Goal: Task Accomplishment & Management: Manage account settings

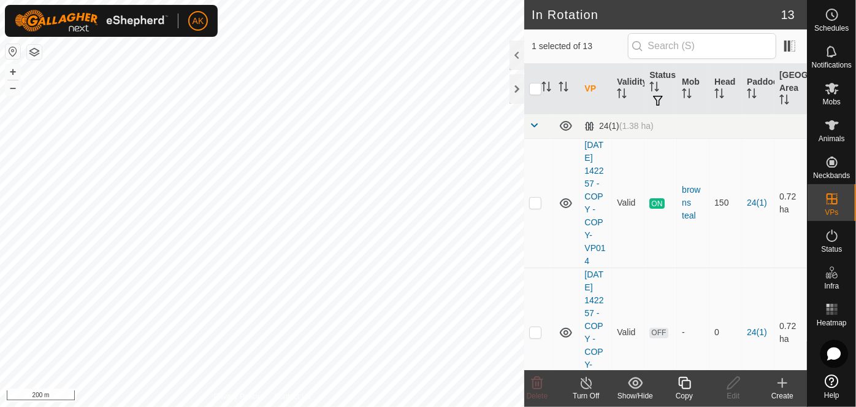
checkbox input "false"
checkbox input "true"
click at [832, 98] on span "Mobs" at bounding box center [832, 101] width 18 height 7
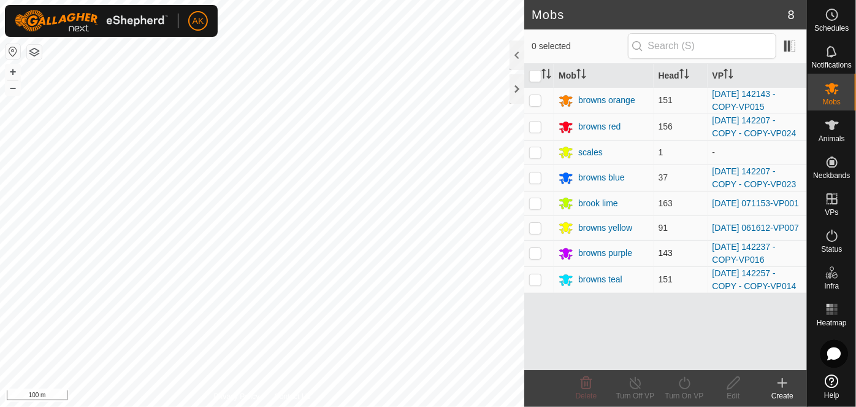
click at [532, 255] on p-checkbox at bounding box center [535, 253] width 12 height 10
checkbox input "true"
click at [686, 385] on icon at bounding box center [684, 382] width 15 height 15
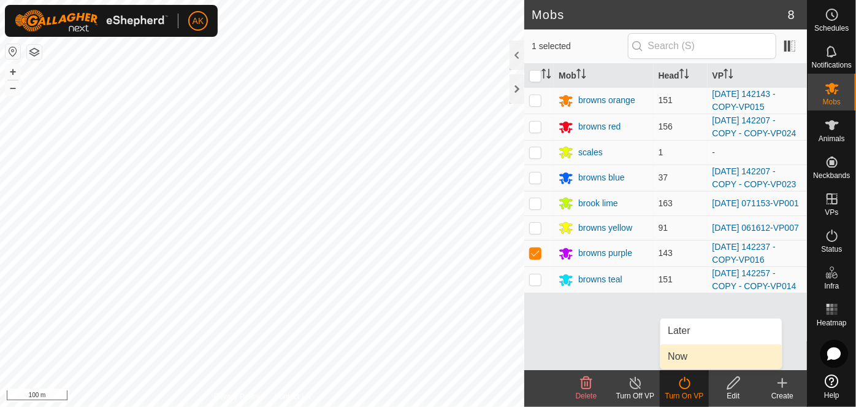
click at [680, 355] on link "Now" at bounding box center [721, 356] width 121 height 25
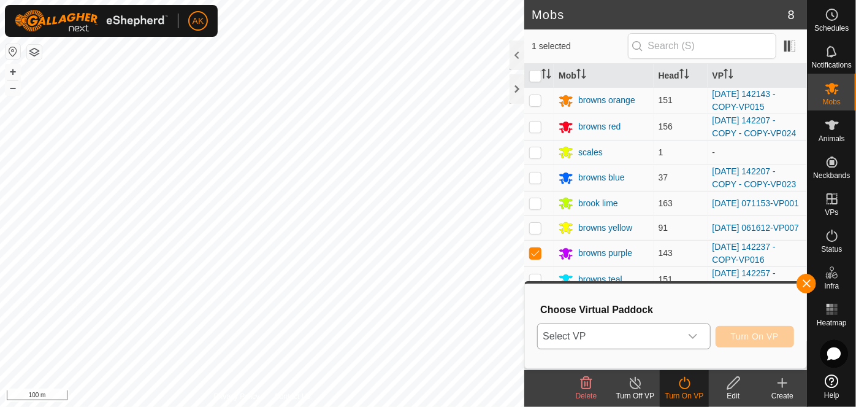
click at [607, 331] on span "Select VP" at bounding box center [609, 336] width 142 height 25
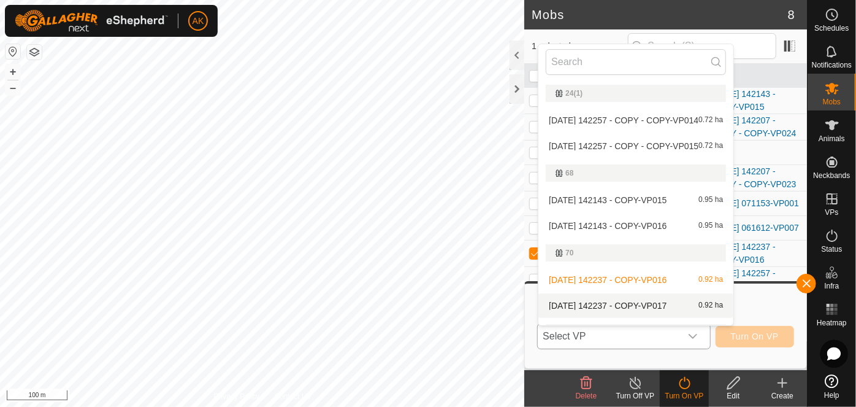
click at [612, 308] on li "[DATE] 142237 - COPY-VP017 0.92 ha" at bounding box center [636, 305] width 195 height 25
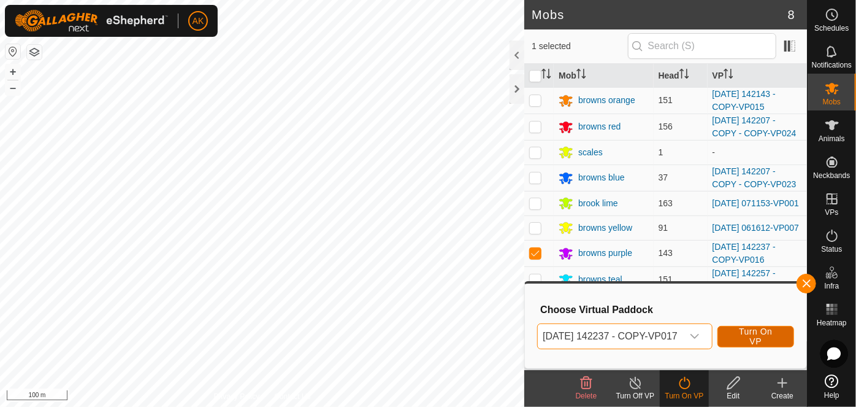
click at [783, 340] on button "Turn On VP" at bounding box center [756, 336] width 77 height 21
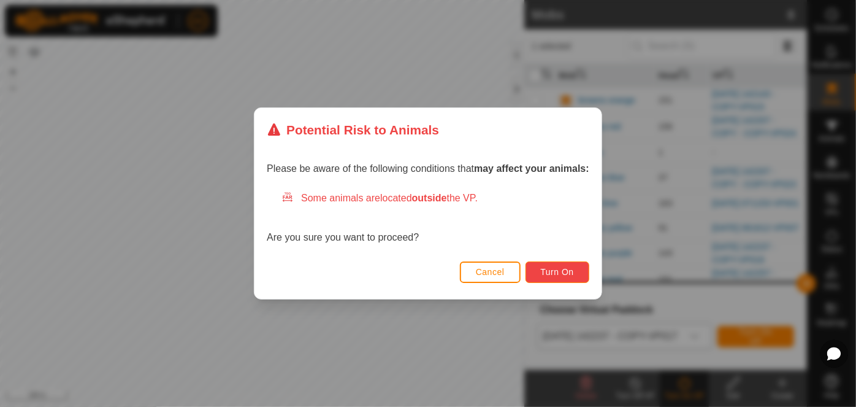
click at [562, 278] on button "Turn On" at bounding box center [558, 271] width 64 height 21
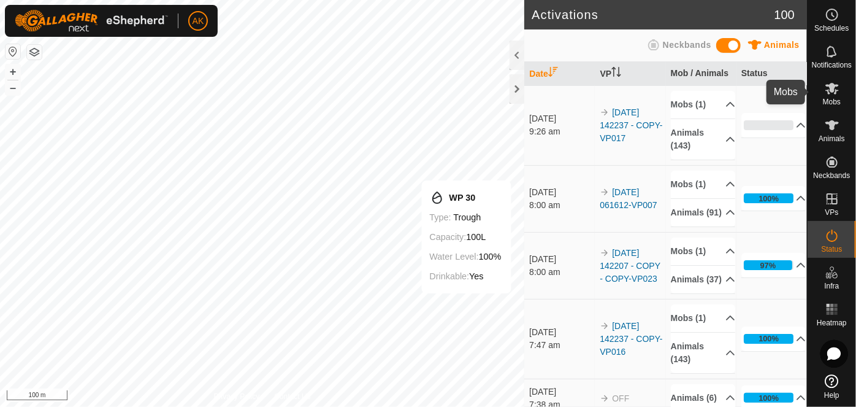
click at [829, 93] on icon at bounding box center [832, 89] width 13 height 12
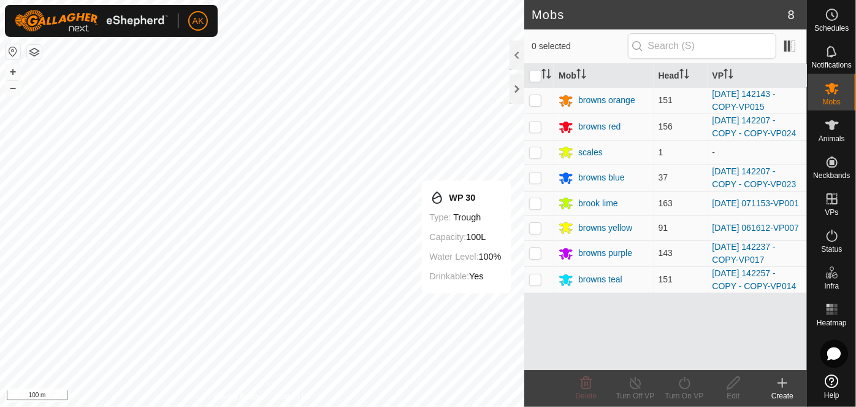
click at [535, 284] on p-checkbox at bounding box center [535, 279] width 12 height 10
checkbox input "true"
click at [685, 382] on icon at bounding box center [684, 382] width 15 height 15
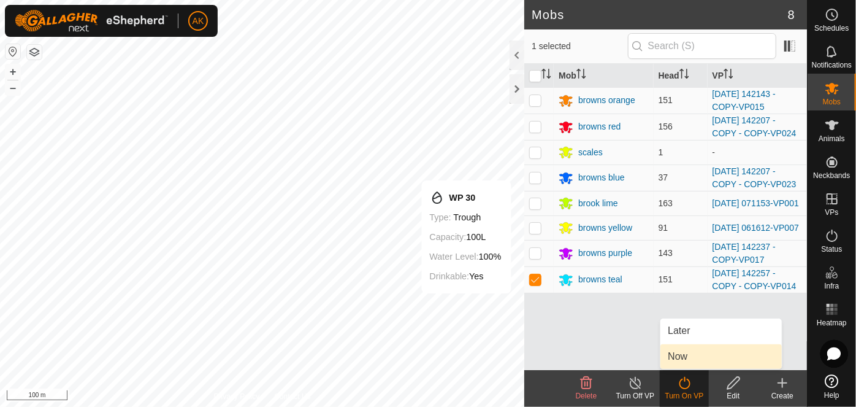
click at [693, 362] on link "Now" at bounding box center [721, 356] width 121 height 25
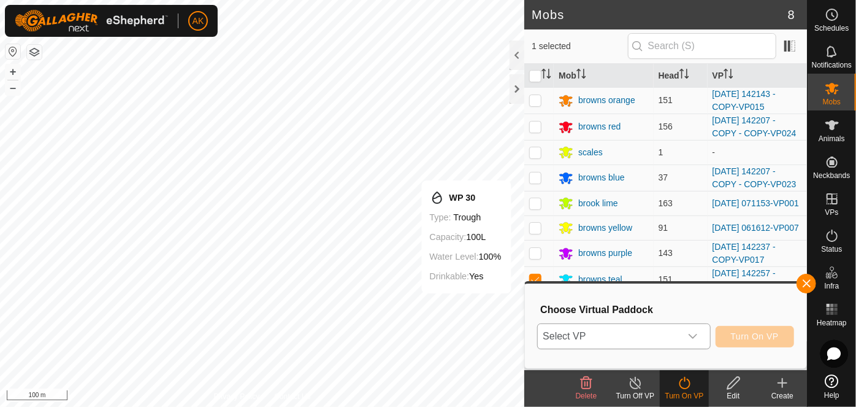
click at [648, 337] on span "Select VP" at bounding box center [609, 336] width 142 height 25
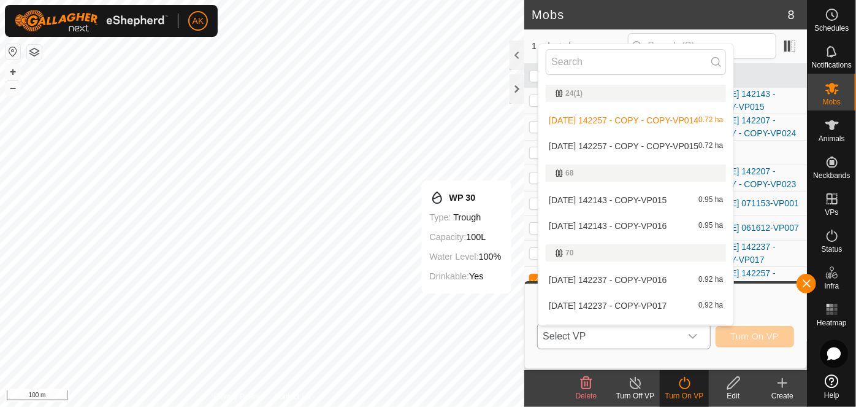
click at [614, 148] on li "[DATE] 142257 - COPY - COPY-VP015 0.72 ha" at bounding box center [636, 146] width 195 height 25
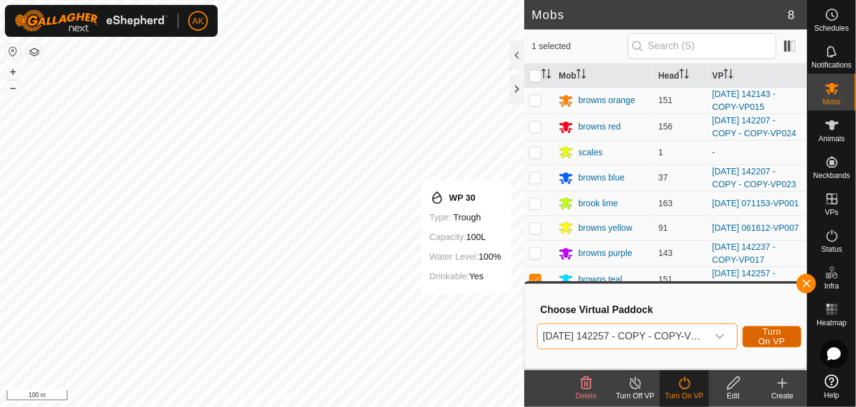
click at [777, 334] on span "Turn On VP" at bounding box center [772, 336] width 28 height 20
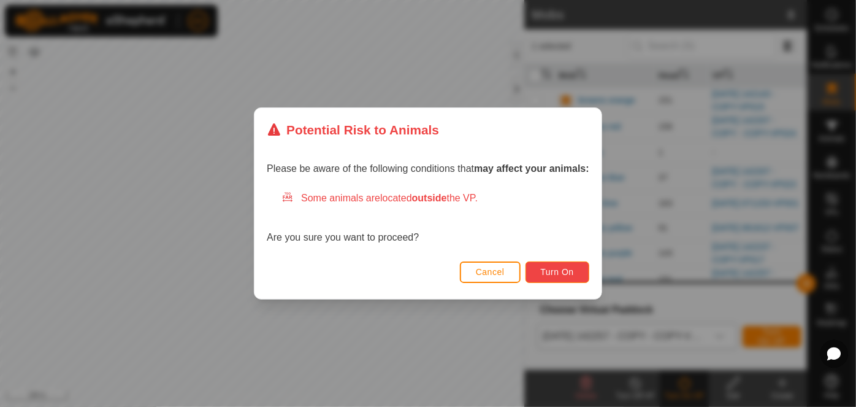
click at [565, 269] on span "Turn On" at bounding box center [557, 272] width 33 height 10
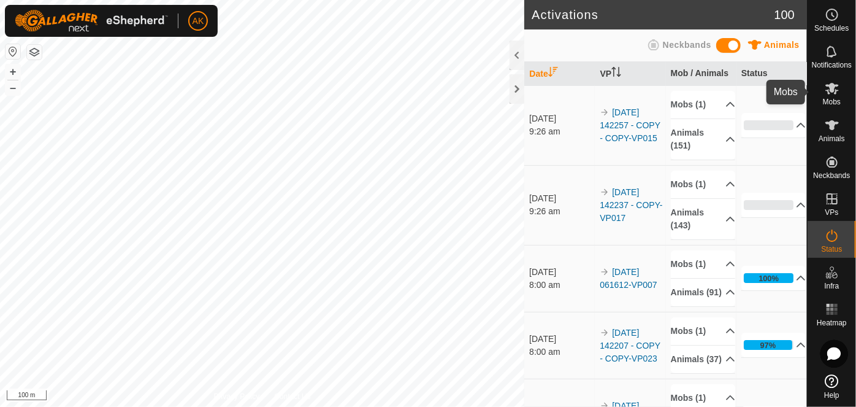
click at [830, 93] on icon at bounding box center [832, 89] width 13 height 12
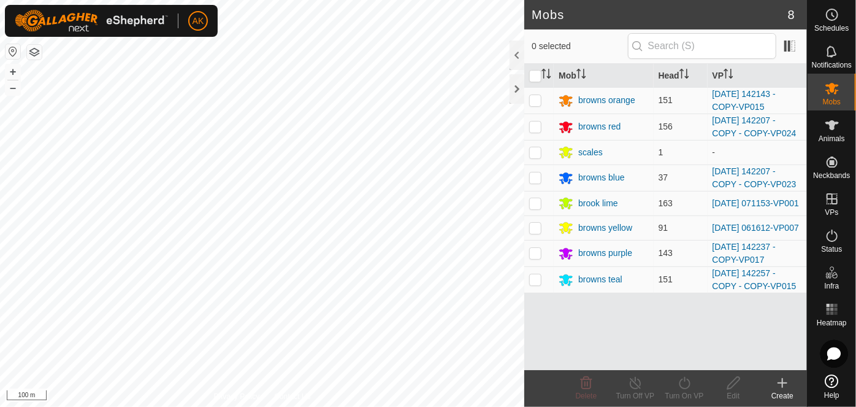
click at [533, 100] on p-checkbox at bounding box center [535, 100] width 12 height 10
checkbox input "true"
click at [686, 382] on icon at bounding box center [684, 382] width 15 height 15
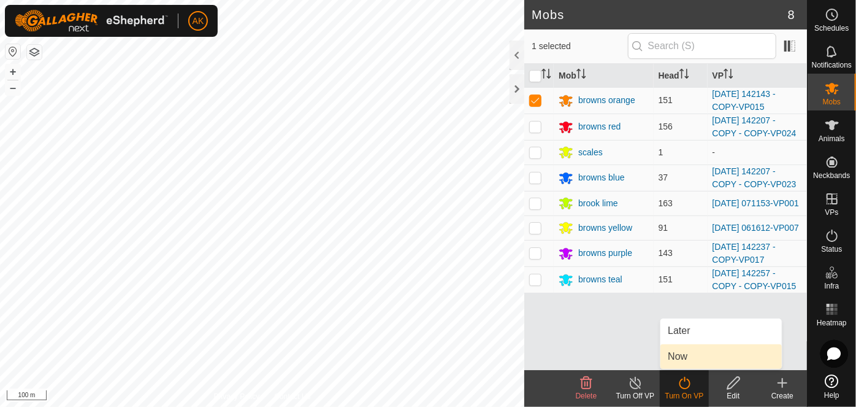
click at [693, 355] on link "Now" at bounding box center [721, 356] width 121 height 25
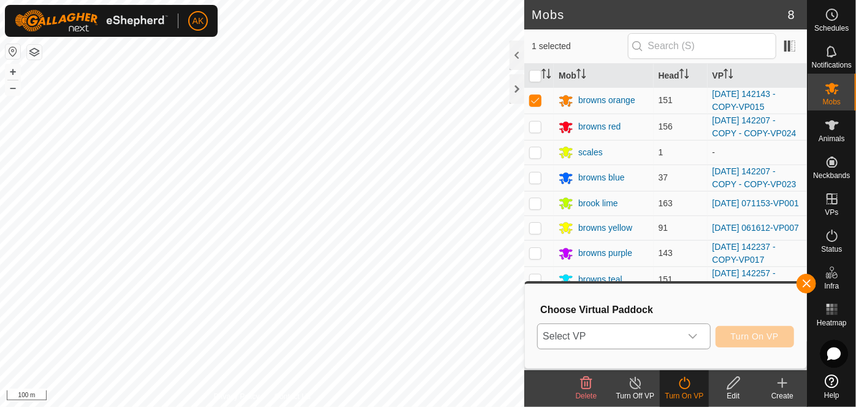
click at [688, 332] on div "dropdown trigger" at bounding box center [693, 336] width 25 height 25
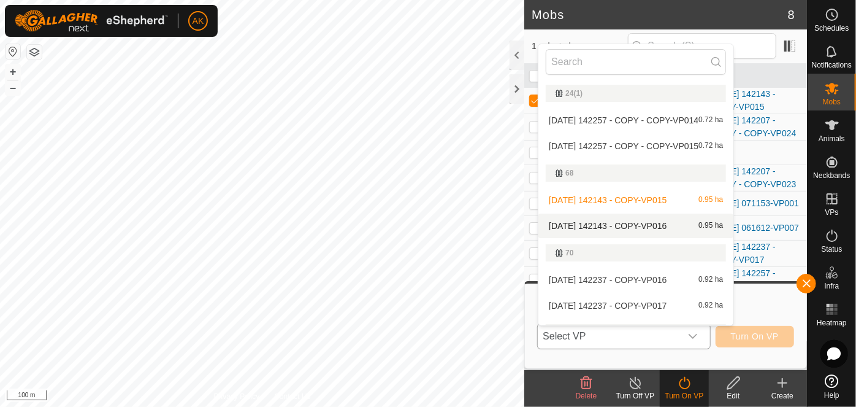
click at [636, 221] on li "[DATE] 142143 - COPY-VP016 0.95 ha" at bounding box center [636, 225] width 195 height 25
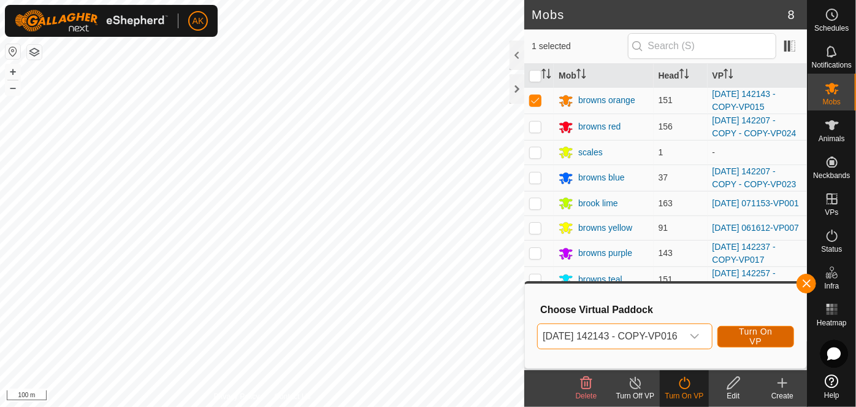
click at [770, 339] on span "Turn On VP" at bounding box center [756, 336] width 46 height 20
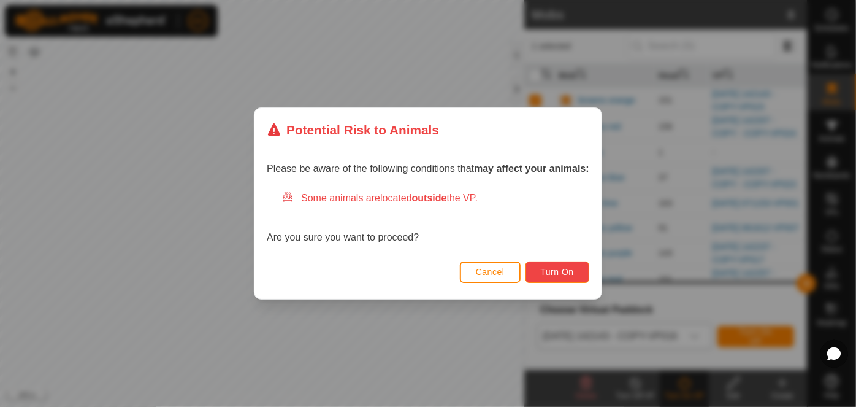
click at [575, 277] on button "Turn On" at bounding box center [558, 271] width 64 height 21
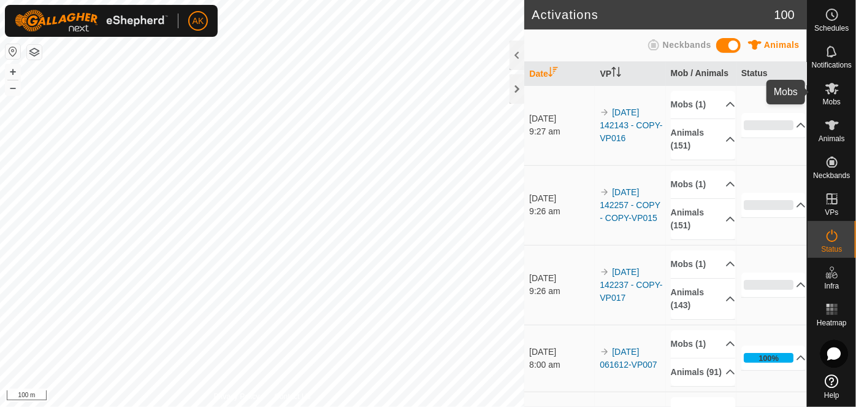
click at [834, 90] on icon at bounding box center [832, 89] width 13 height 12
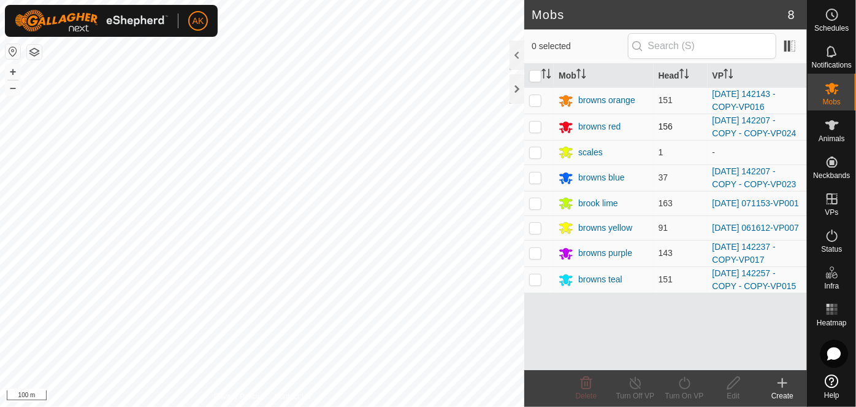
click at [534, 127] on p-checkbox at bounding box center [535, 126] width 12 height 10
checkbox input "true"
click at [689, 390] on div "Turn On VP" at bounding box center [684, 395] width 49 height 11
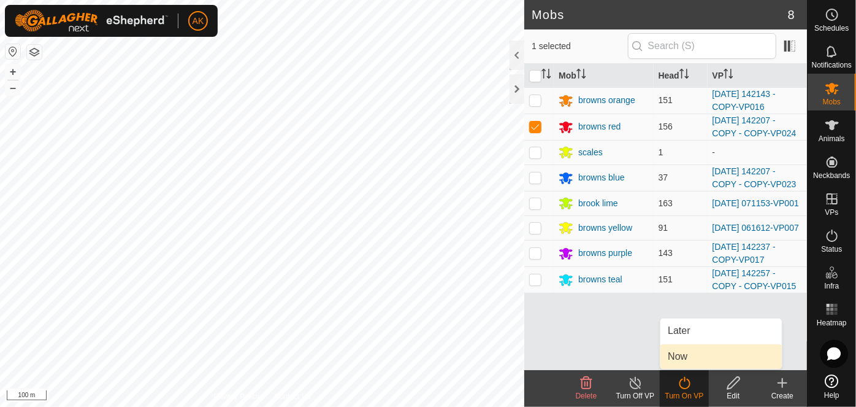
click at [685, 363] on link "Now" at bounding box center [721, 356] width 121 height 25
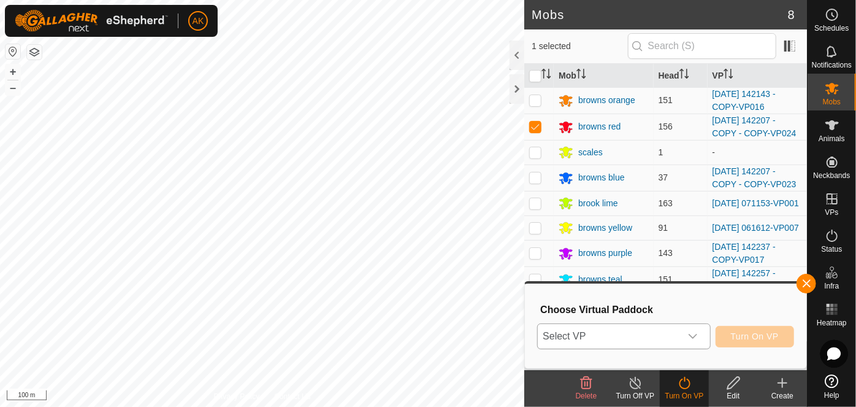
click at [620, 337] on span "Select VP" at bounding box center [609, 336] width 142 height 25
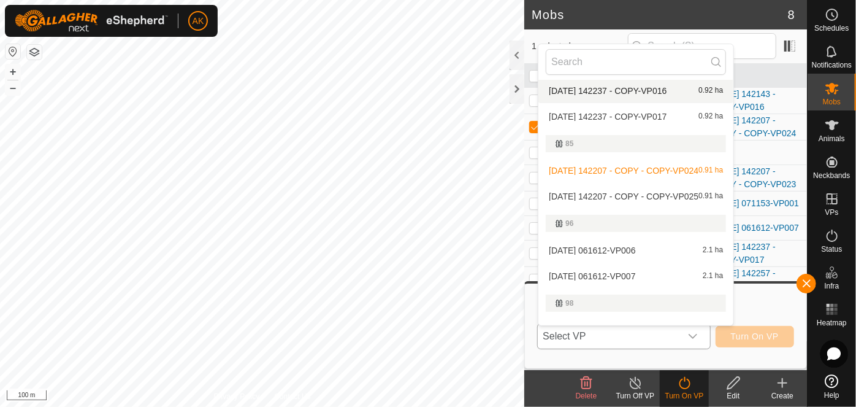
scroll to position [223, 0]
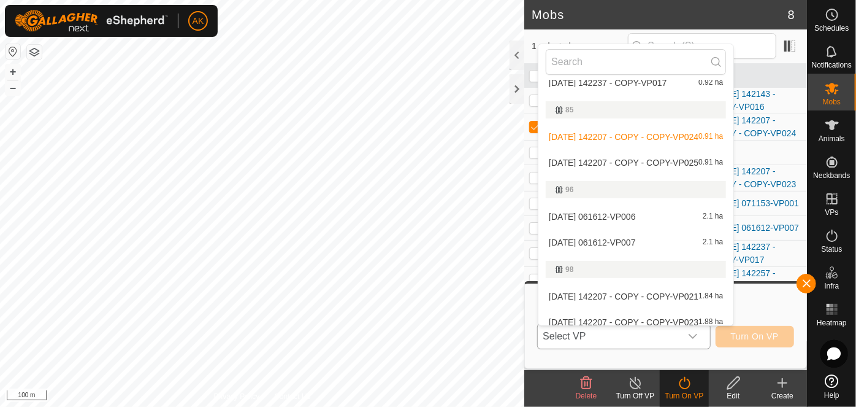
click at [636, 160] on li "[DATE] 142207 - COPY - COPY-VP025 0.91 ha" at bounding box center [636, 162] width 195 height 25
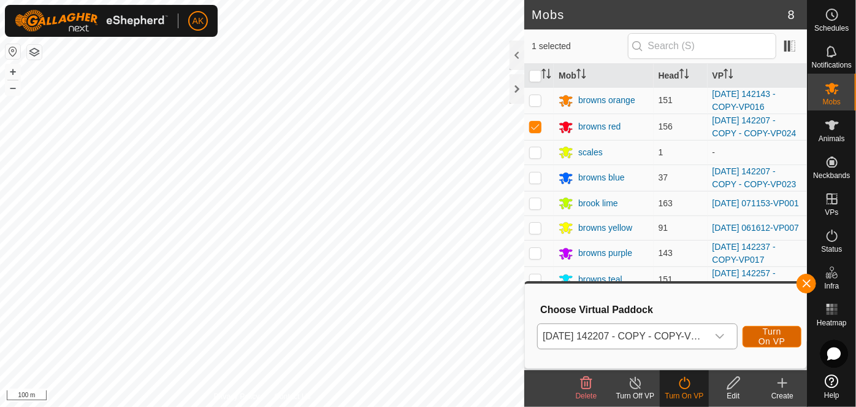
click at [770, 342] on span "Turn On VP" at bounding box center [772, 336] width 28 height 20
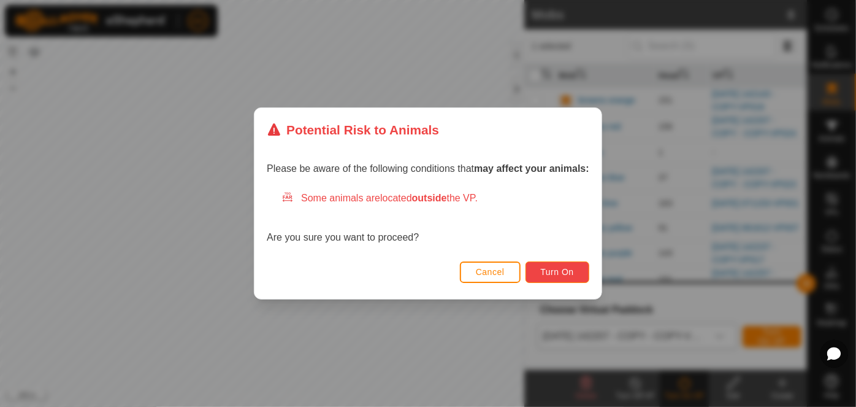
click at [562, 275] on span "Turn On" at bounding box center [557, 272] width 33 height 10
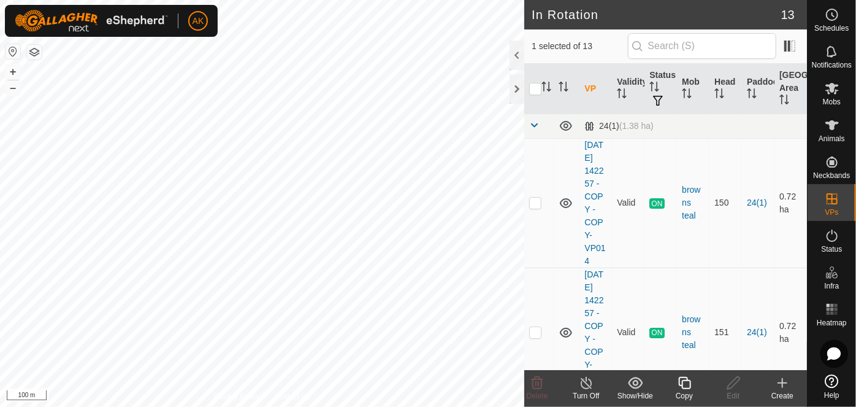
checkbox input "true"
checkbox input "false"
click at [543, 382] on icon at bounding box center [537, 382] width 15 height 15
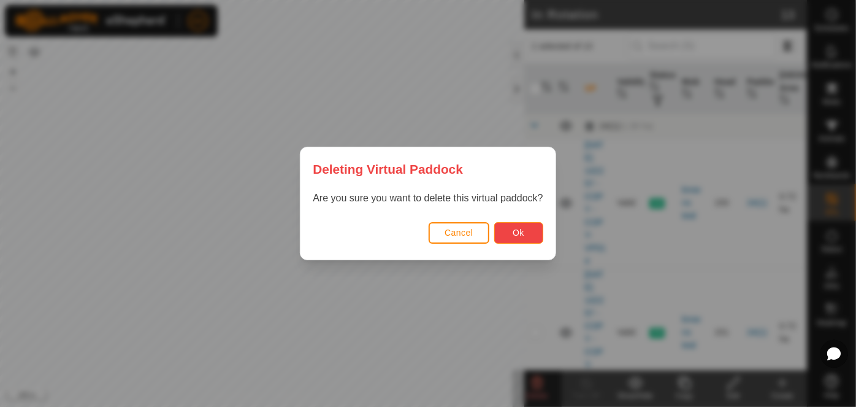
click at [519, 222] on button "Ok" at bounding box center [518, 232] width 49 height 21
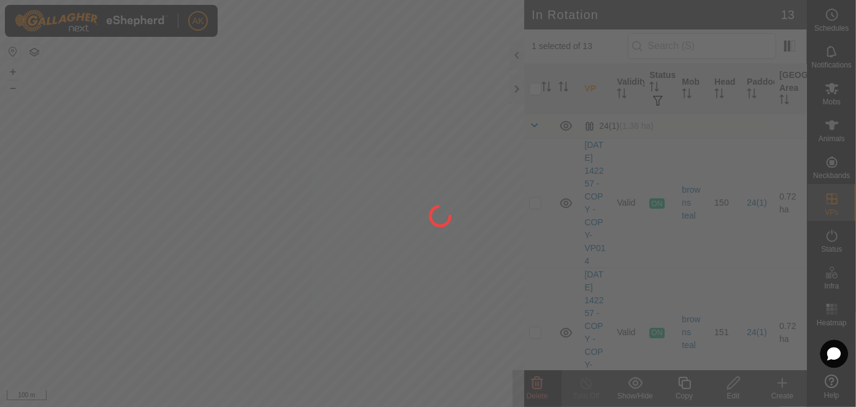
checkbox input "false"
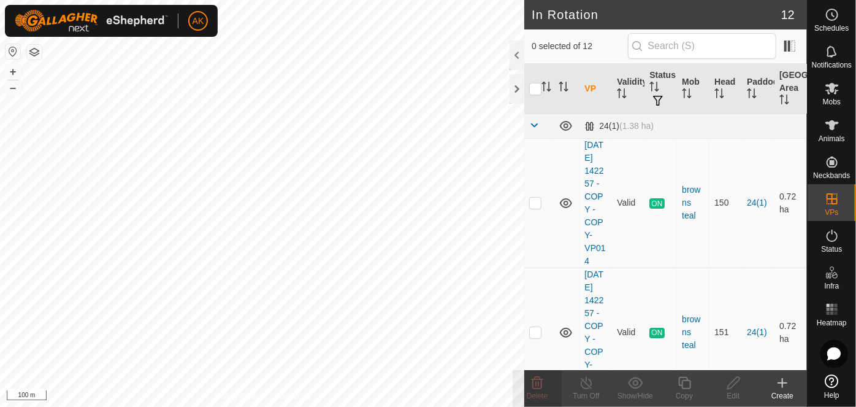
checkbox input "true"
click at [686, 383] on icon at bounding box center [684, 382] width 15 height 15
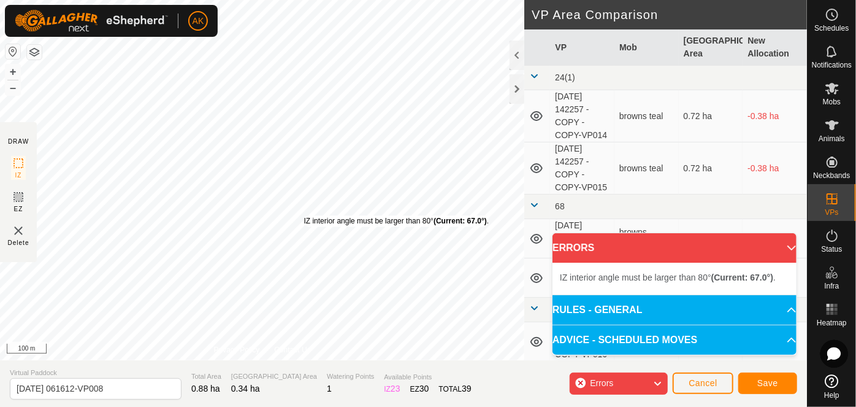
click at [304, 215] on div "IZ interior angle must be larger than 80° (Current: 67.0°) . + – ⇧ i 100 m" at bounding box center [262, 180] width 524 height 360
click at [307, 220] on div "IZ interior angle must be larger than 80° (Current: 67.0°) . + – ⇧ i 100 m" at bounding box center [262, 180] width 524 height 360
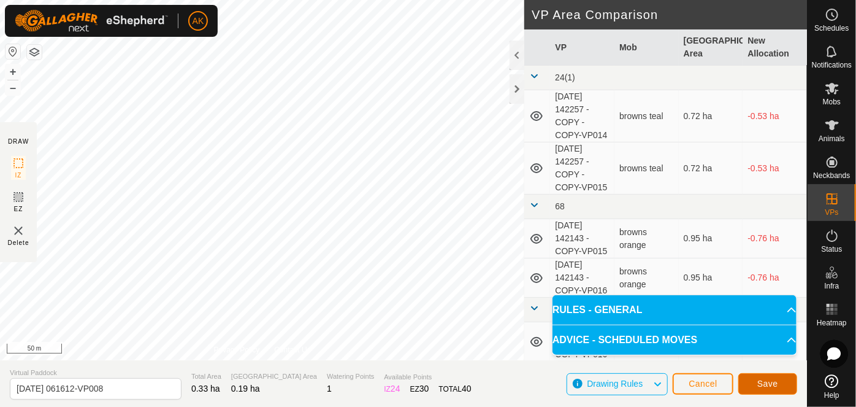
click at [767, 387] on span "Save" at bounding box center [768, 383] width 21 height 10
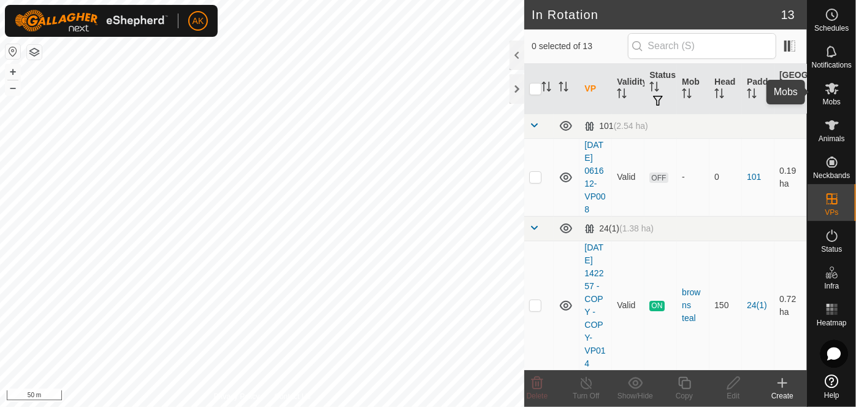
click at [830, 92] on icon at bounding box center [832, 88] width 15 height 15
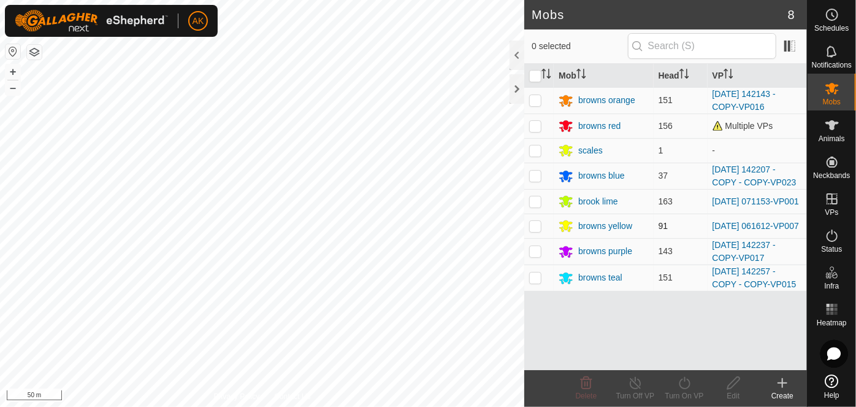
click at [535, 230] on p-checkbox at bounding box center [535, 226] width 12 height 10
checkbox input "true"
click at [685, 383] on icon at bounding box center [684, 382] width 15 height 15
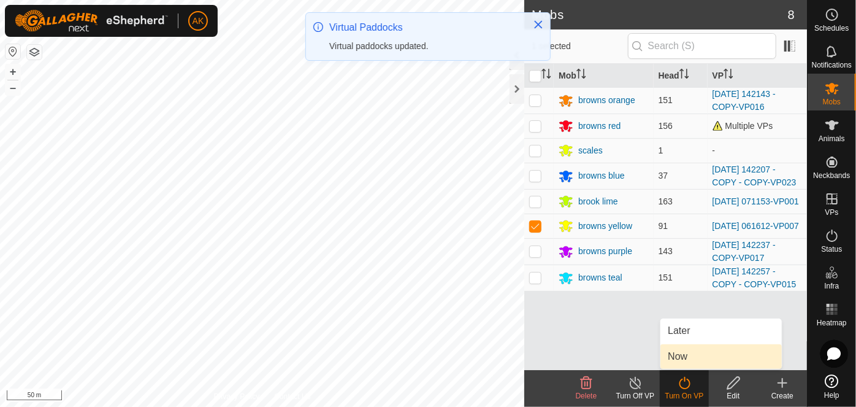
click at [688, 359] on link "Now" at bounding box center [721, 356] width 121 height 25
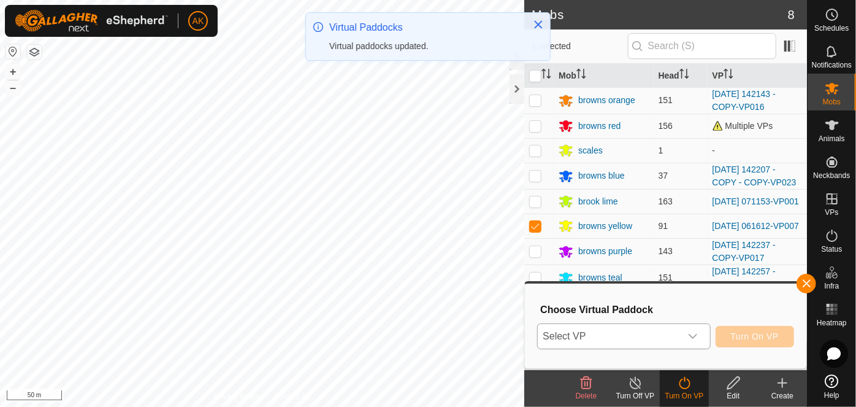
click at [667, 335] on span "Select VP" at bounding box center [609, 336] width 142 height 25
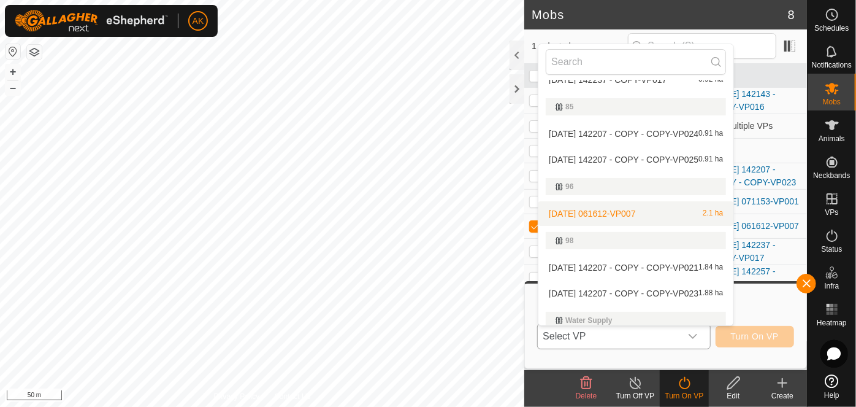
scroll to position [314, 0]
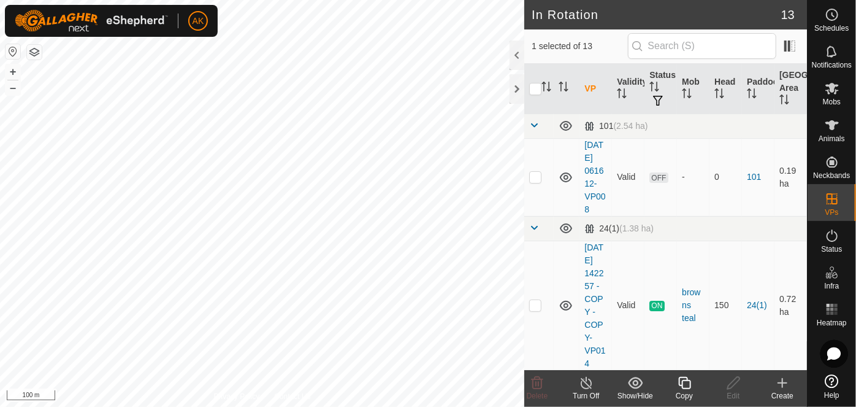
checkbox input "true"
checkbox input "false"
click at [537, 384] on icon at bounding box center [537, 382] width 15 height 15
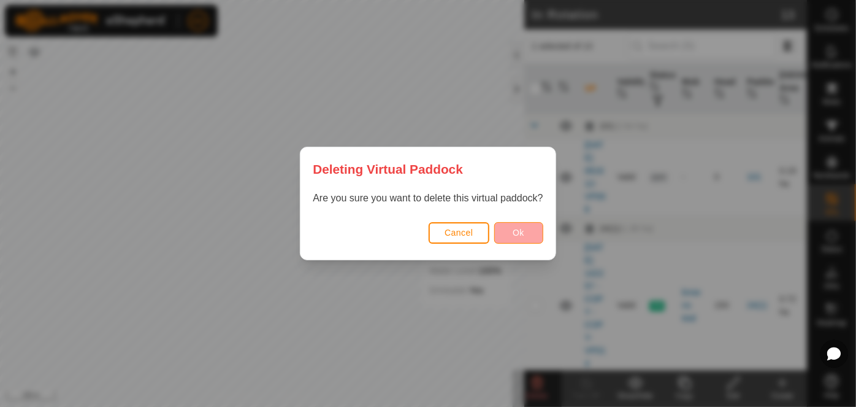
click at [511, 221] on div "Cancel Ok" at bounding box center [428, 239] width 255 height 42
click at [515, 228] on span "Ok" at bounding box center [519, 233] width 12 height 10
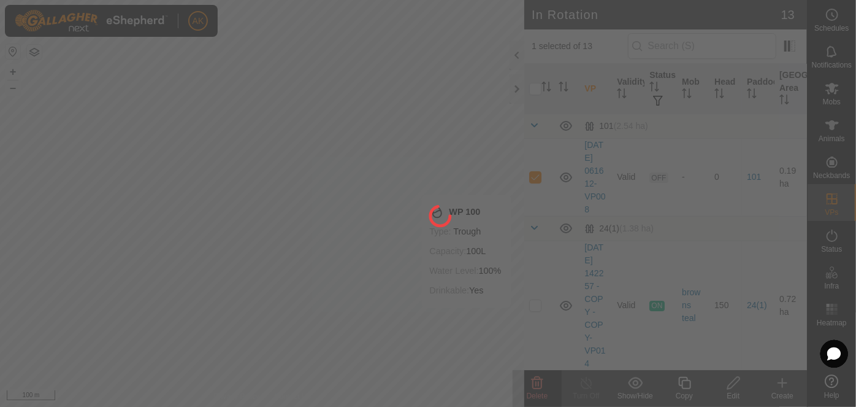
checkbox input "false"
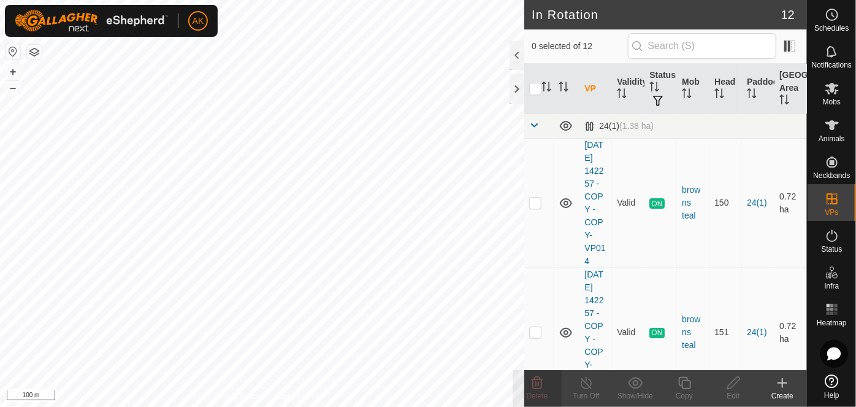
checkbox input "true"
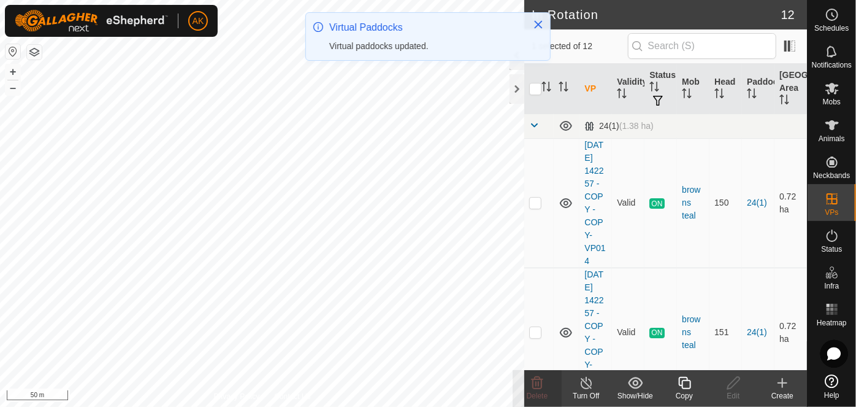
click at [783, 389] on icon at bounding box center [782, 382] width 15 height 15
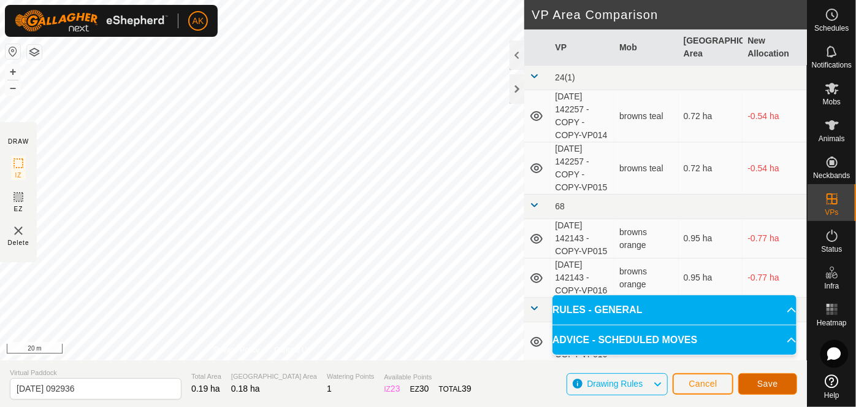
click at [776, 385] on span "Save" at bounding box center [768, 383] width 21 height 10
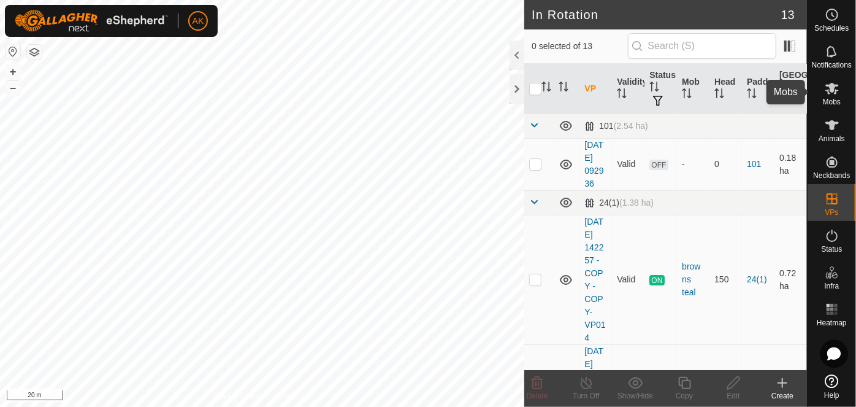
click at [834, 95] on icon at bounding box center [832, 88] width 15 height 15
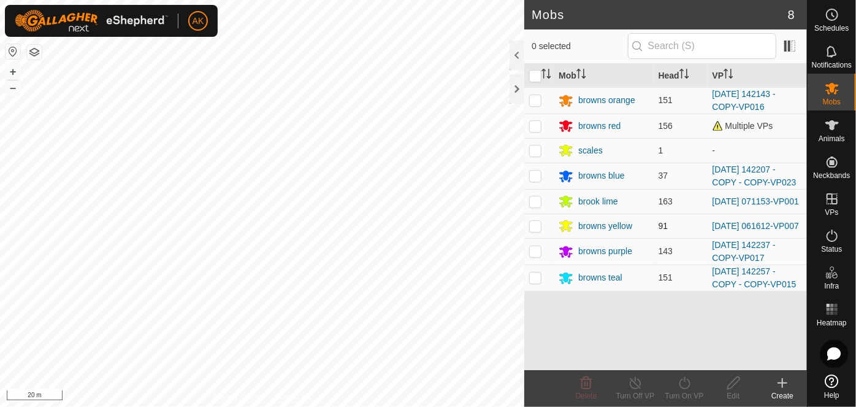
click at [531, 228] on p-checkbox at bounding box center [535, 226] width 12 height 10
checkbox input "true"
click at [683, 384] on icon at bounding box center [684, 382] width 15 height 15
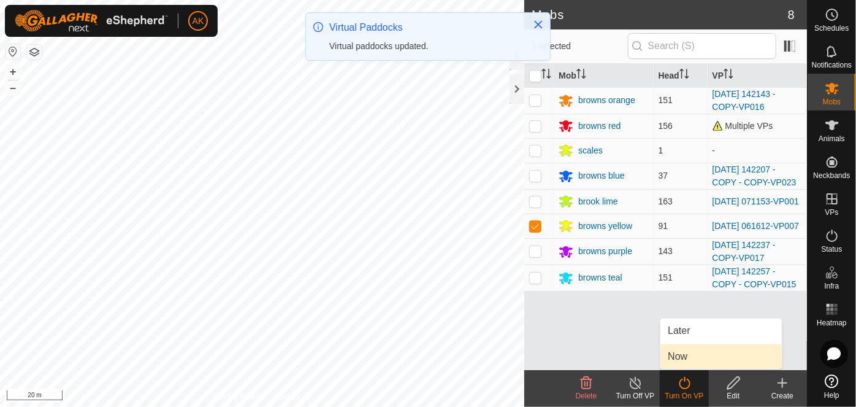
click at [684, 358] on link "Now" at bounding box center [721, 356] width 121 height 25
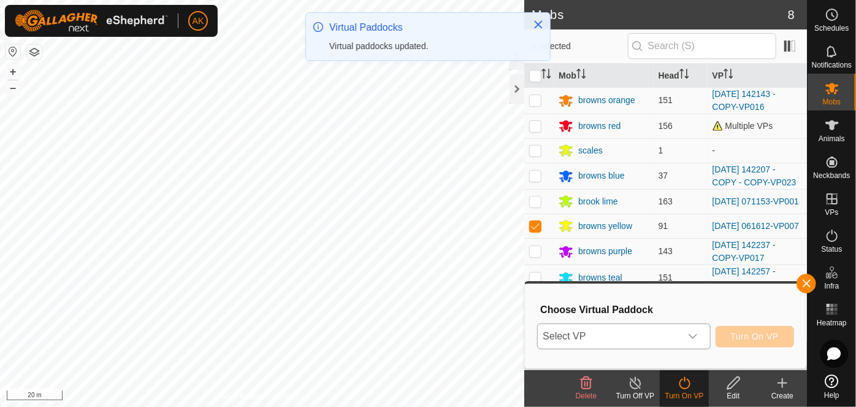
click at [641, 329] on span "Select VP" at bounding box center [609, 336] width 142 height 25
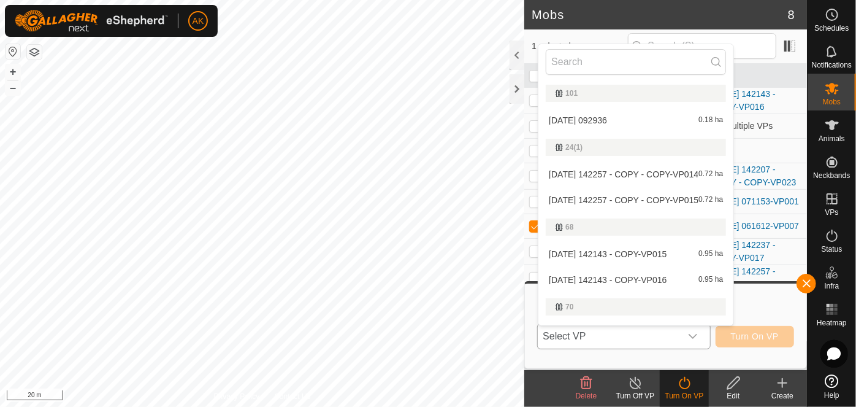
click at [602, 120] on li "[DATE] 092936 0.18 ha" at bounding box center [636, 120] width 195 height 25
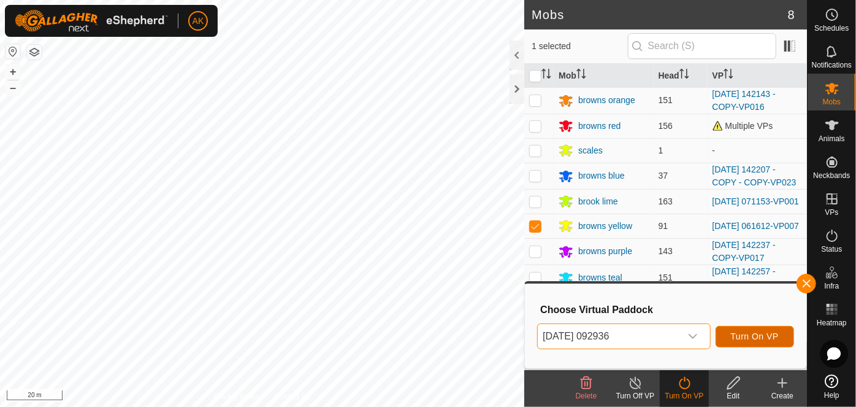
click at [752, 338] on span "Turn On VP" at bounding box center [755, 336] width 48 height 10
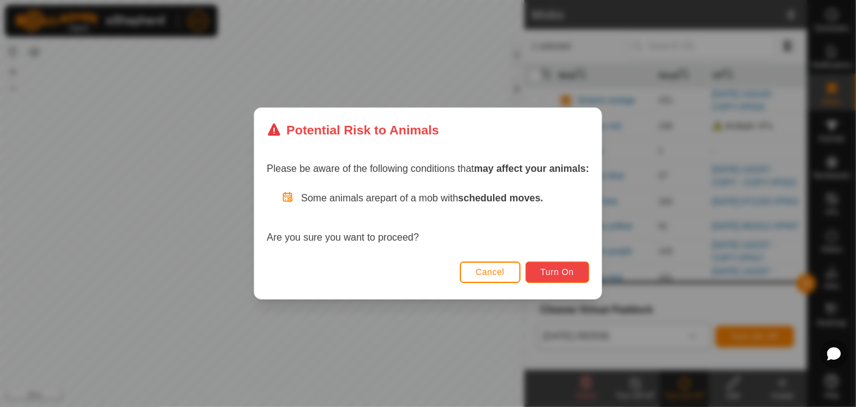
click at [572, 266] on button "Turn On" at bounding box center [558, 271] width 64 height 21
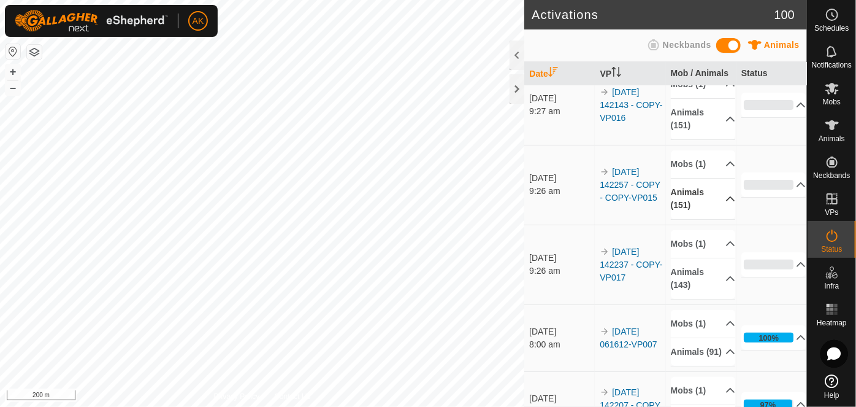
scroll to position [278, 0]
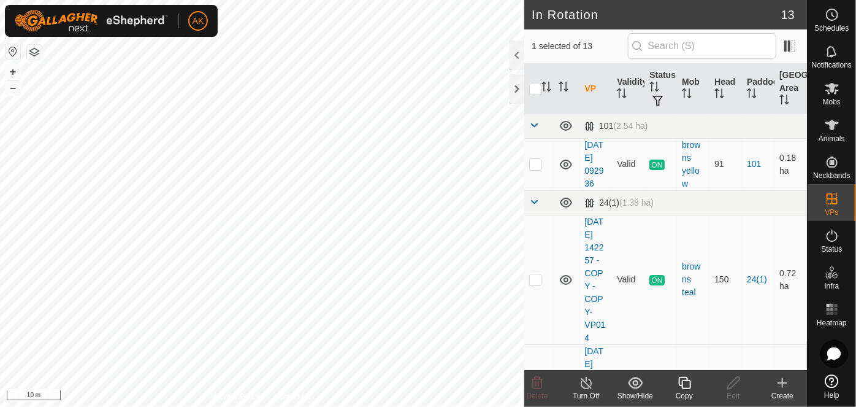
click at [688, 377] on icon at bounding box center [684, 382] width 15 height 15
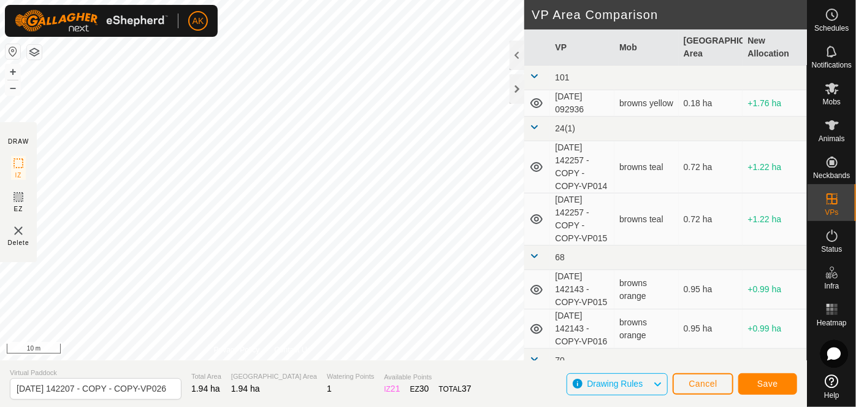
click at [580, 345] on div "DRAW IZ EZ Delete Privacy Policy Contact Us + – ⇧ i 10 m VP Area Comparison VP …" at bounding box center [403, 180] width 807 height 360
click at [764, 386] on span "Save" at bounding box center [768, 383] width 21 height 10
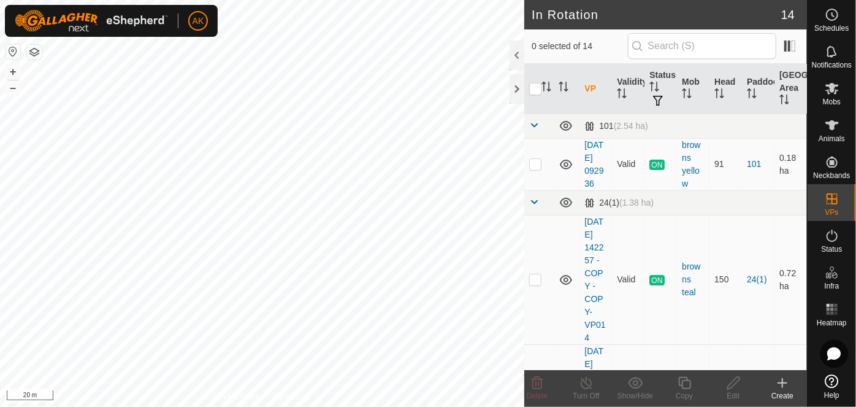
checkbox input "true"
click at [693, 380] on copy-svg-icon at bounding box center [684, 382] width 49 height 15
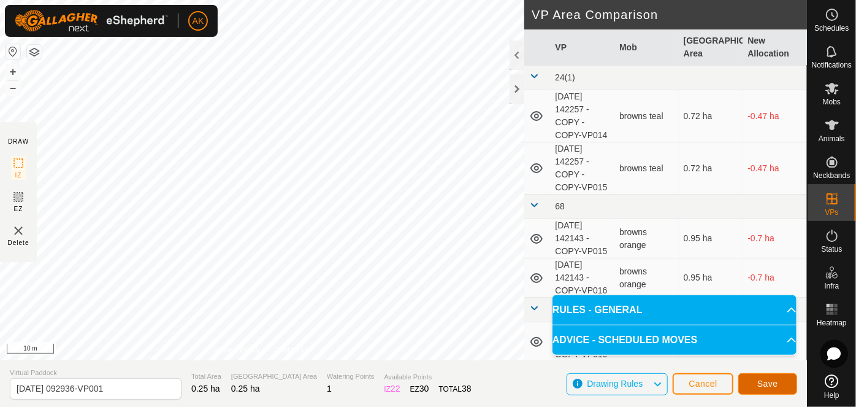
click at [783, 383] on button "Save" at bounding box center [768, 383] width 59 height 21
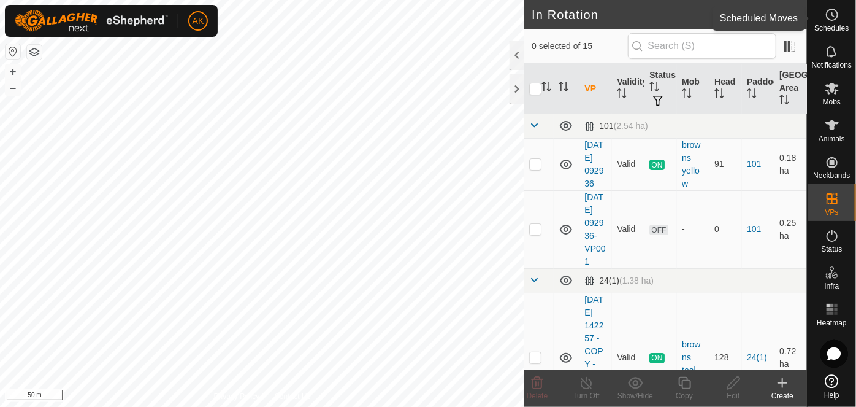
click at [835, 16] on icon at bounding box center [832, 14] width 15 height 15
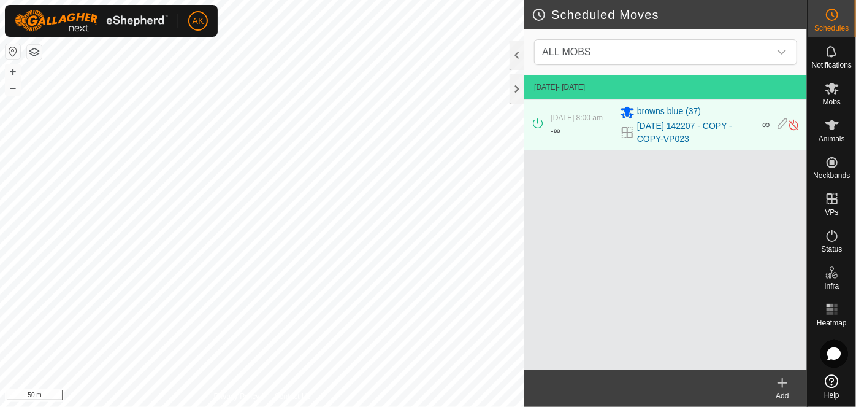
click at [784, 385] on icon at bounding box center [782, 382] width 15 height 15
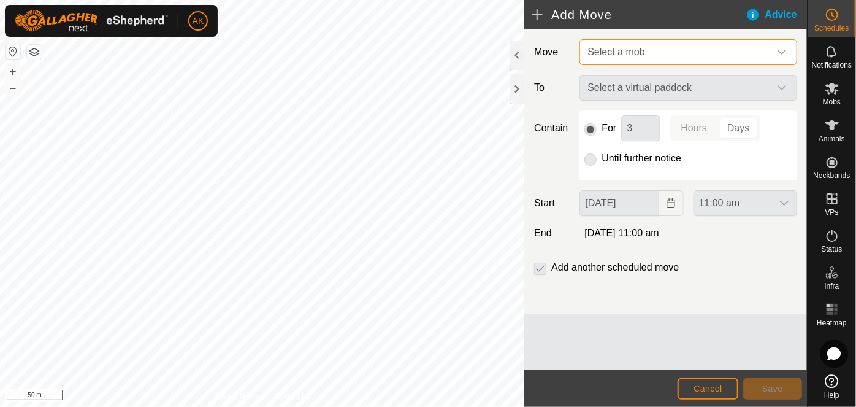
click at [616, 47] on span "Select a mob" at bounding box center [616, 52] width 57 height 10
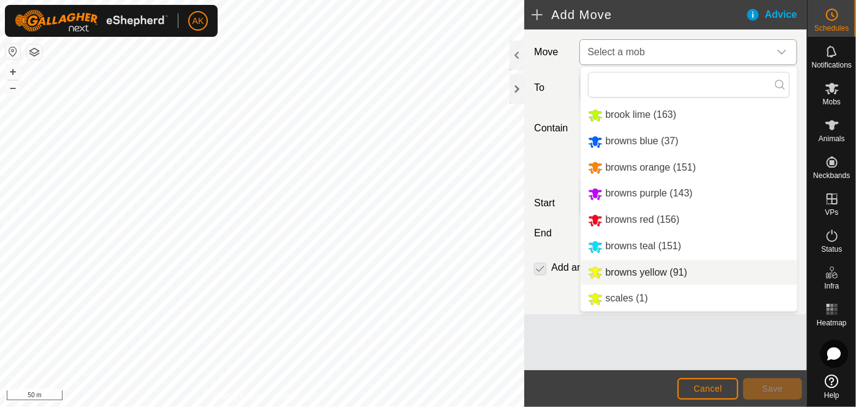
click at [620, 274] on li "browns yellow (91)" at bounding box center [689, 272] width 217 height 25
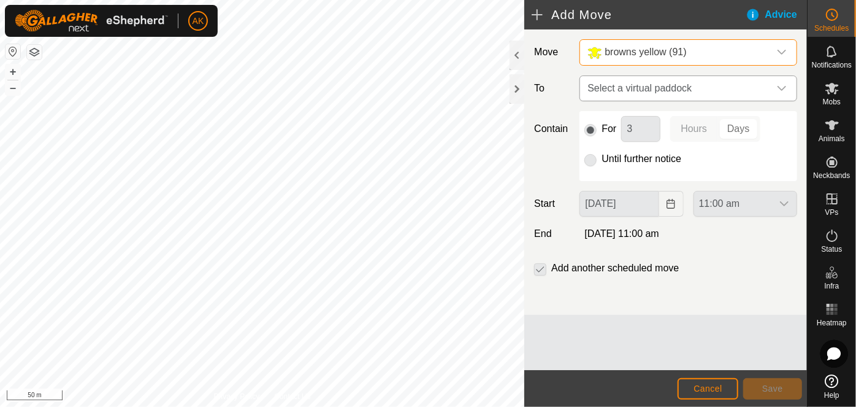
click at [621, 90] on span "Select a virtual paddock" at bounding box center [676, 88] width 187 height 25
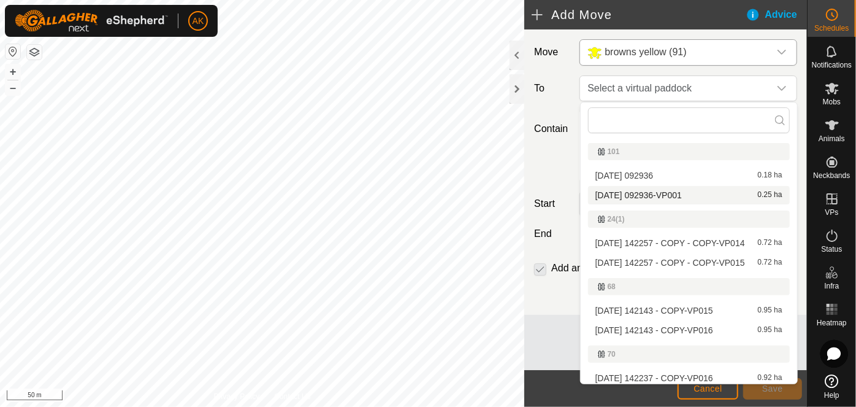
click at [623, 190] on li "[DATE] 092936-VP001 0.25 ha" at bounding box center [689, 195] width 202 height 18
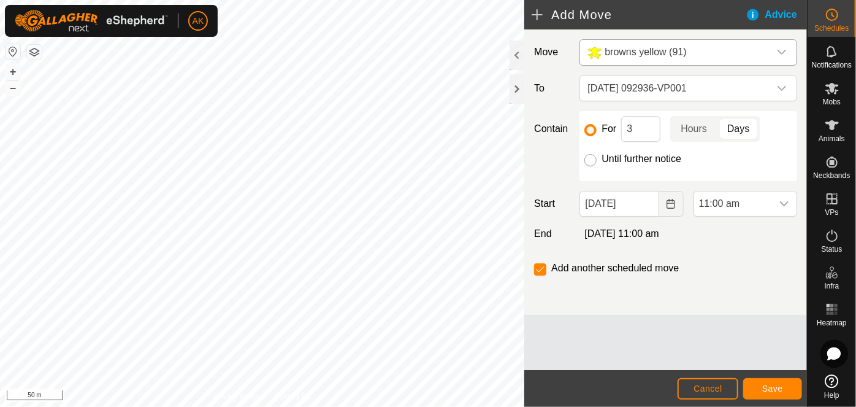
click at [591, 159] on input "Until further notice" at bounding box center [591, 160] width 12 height 12
radio input "true"
checkbox input "false"
click at [666, 203] on button "Choose Date" at bounding box center [671, 204] width 25 height 26
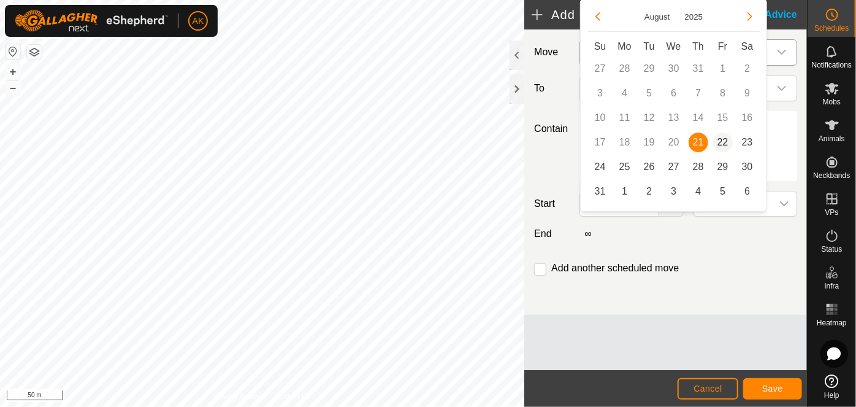
click at [724, 143] on span "22" at bounding box center [723, 142] width 20 height 20
type input "[DATE]"
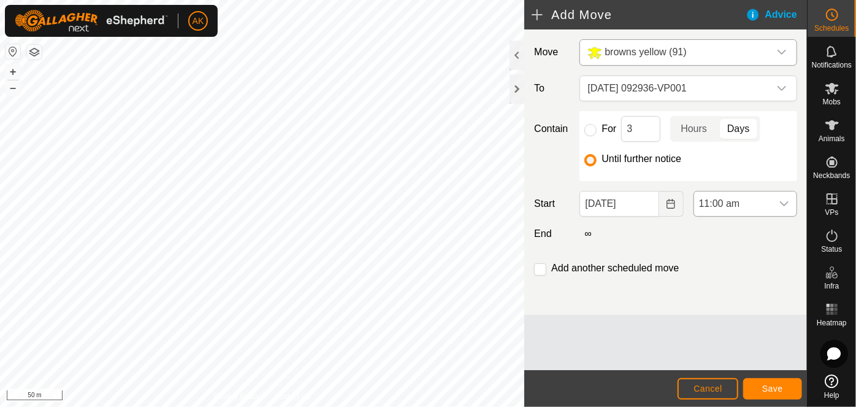
click at [774, 205] on div "dropdown trigger" at bounding box center [784, 203] width 25 height 25
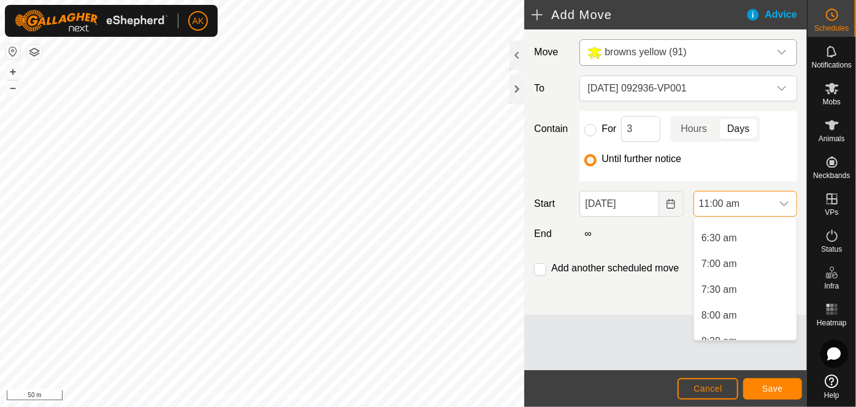
scroll to position [352, 0]
click at [720, 290] on li "8:00 am" at bounding box center [745, 289] width 102 height 25
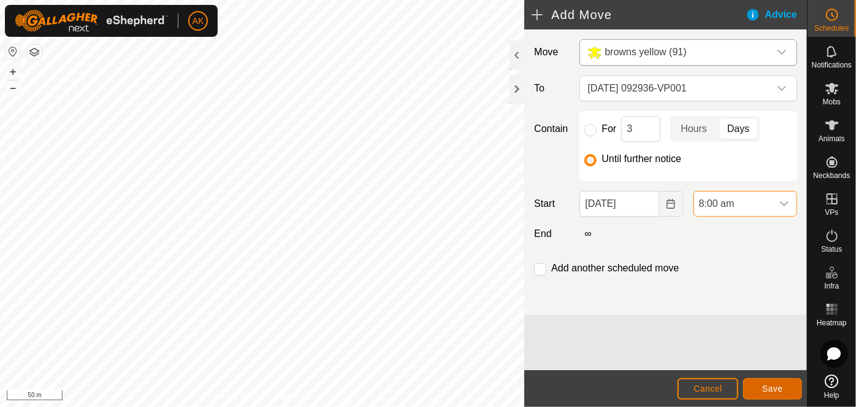
click at [783, 388] on span "Save" at bounding box center [772, 388] width 21 height 10
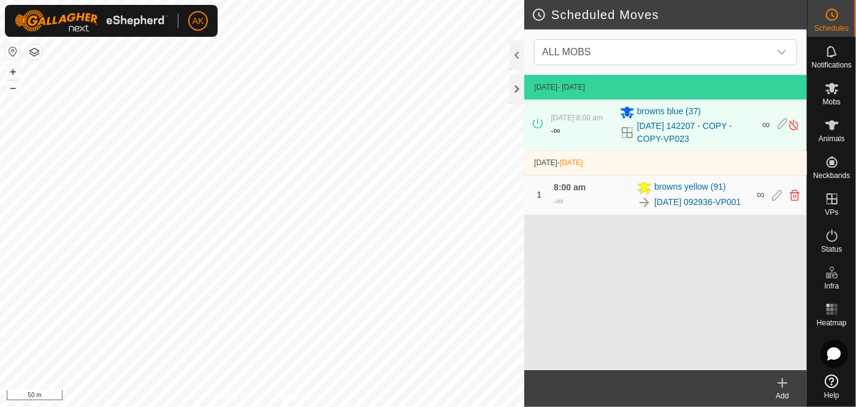
click at [783, 384] on icon at bounding box center [783, 382] width 0 height 9
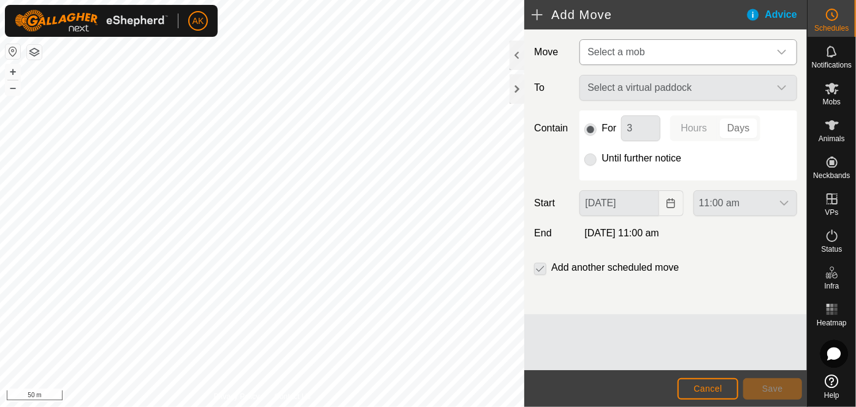
click at [632, 49] on span "Select a mob" at bounding box center [616, 52] width 57 height 10
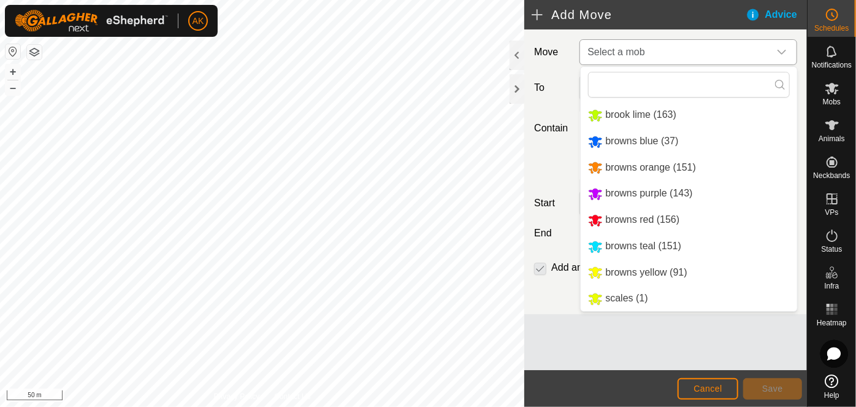
click at [633, 137] on li "browns blue (37)" at bounding box center [689, 141] width 217 height 25
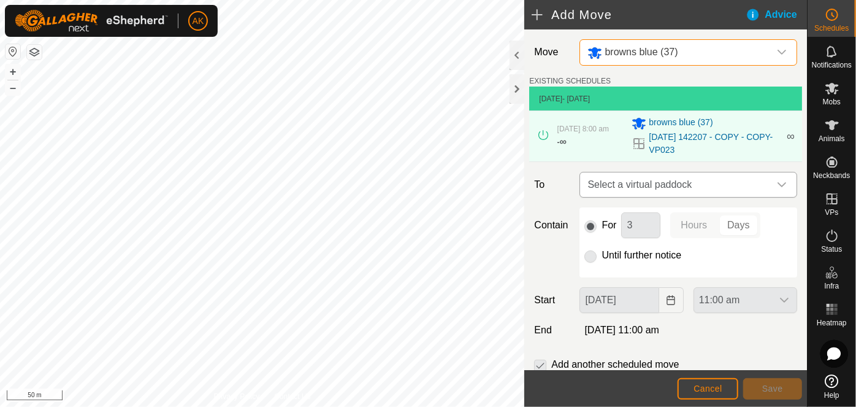
click at [618, 177] on span "Select a virtual paddock" at bounding box center [676, 184] width 187 height 25
click at [635, 186] on span "Select a virtual paddock" at bounding box center [676, 184] width 187 height 25
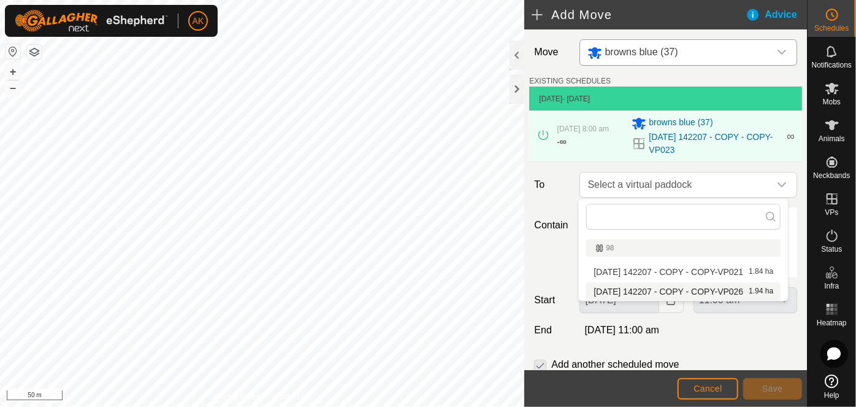
click at [637, 293] on li "[DATE] 142207 - COPY - COPY-VP026 1.94 ha" at bounding box center [683, 291] width 194 height 18
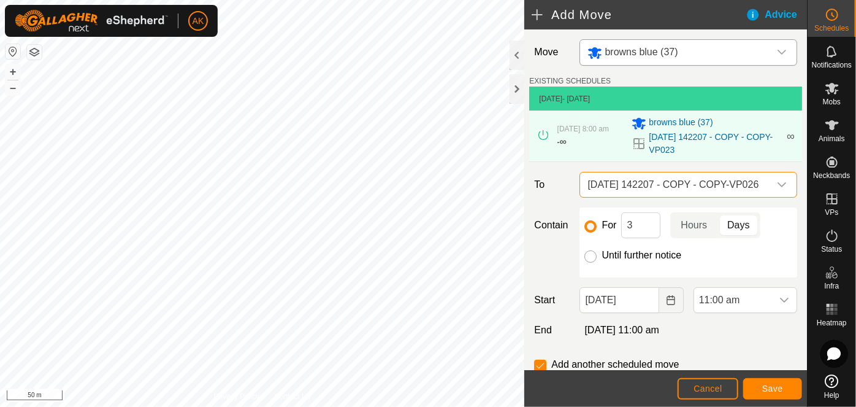
click at [594, 258] on input "Until further notice" at bounding box center [591, 256] width 12 height 12
radio input "true"
checkbox input "false"
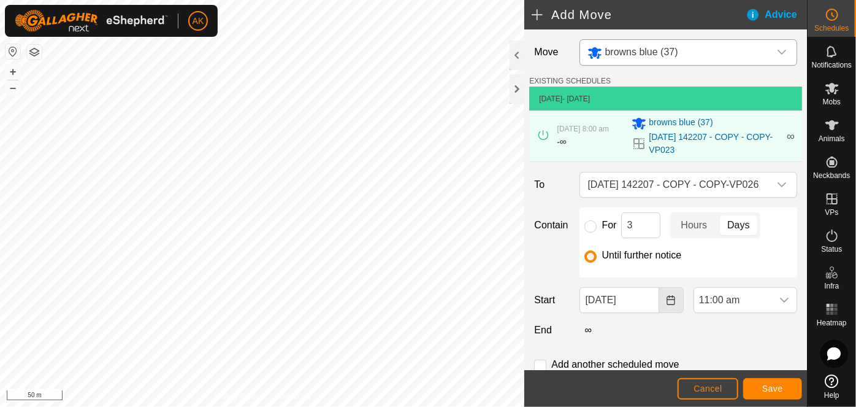
click at [667, 295] on icon "Choose Date" at bounding box center [671, 300] width 8 height 10
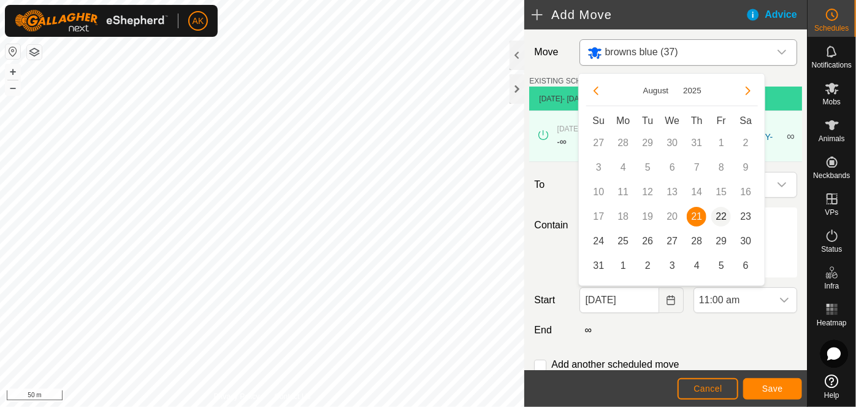
click at [720, 214] on span "22" at bounding box center [722, 217] width 20 height 20
type input "[DATE]"
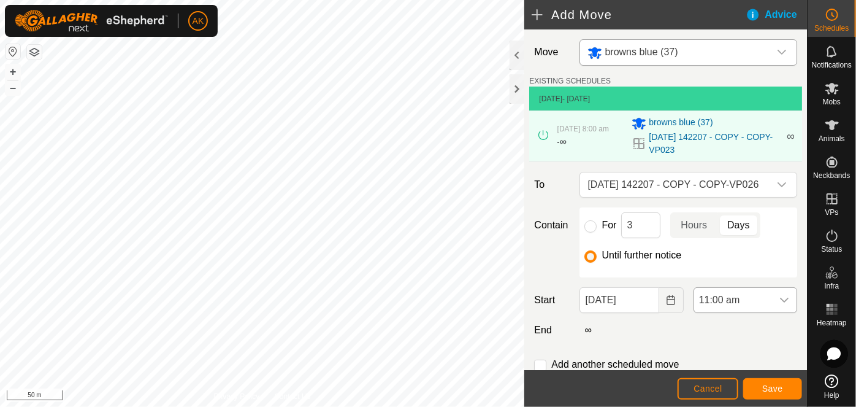
click at [719, 302] on span "11:00 am" at bounding box center [733, 300] width 78 height 25
click at [720, 232] on li "8:00 am" at bounding box center [738, 232] width 99 height 25
click at [764, 385] on span "Save" at bounding box center [772, 388] width 21 height 10
